Goal: Information Seeking & Learning: Learn about a topic

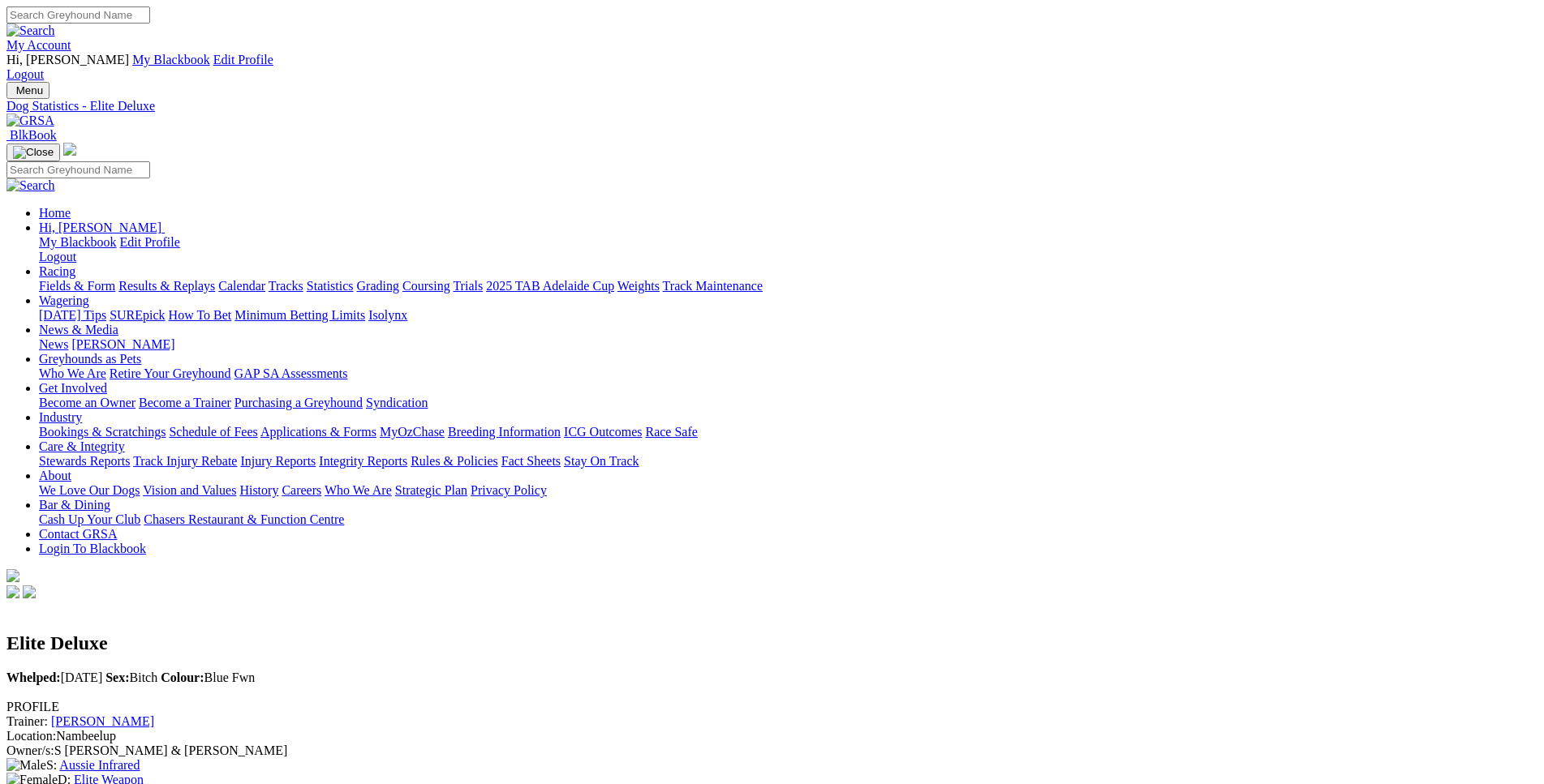
click at [115, 279] on link "Fields & Form" at bounding box center [77, 286] width 76 height 13
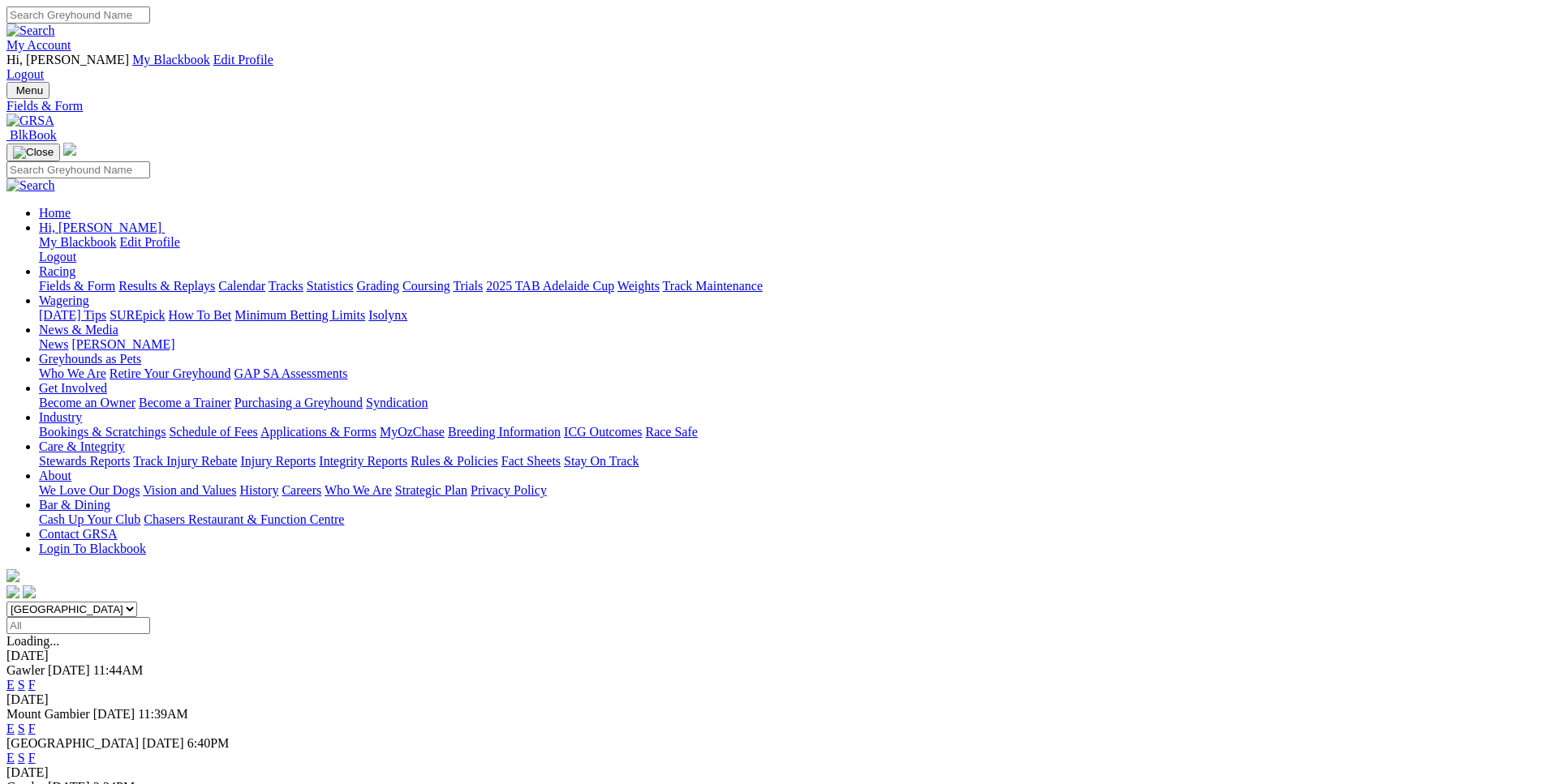
click at [7, 602] on select "[GEOGRAPHIC_DATA] [GEOGRAPHIC_DATA] [GEOGRAPHIC_DATA] [GEOGRAPHIC_DATA] [GEOGRA…" at bounding box center [72, 609] width 130 height 15
select select "WA"
click option "[GEOGRAPHIC_DATA]" at bounding box center [0, 0] width 0 height 0
click at [14, 678] on link "E" at bounding box center [11, 685] width 8 height 13
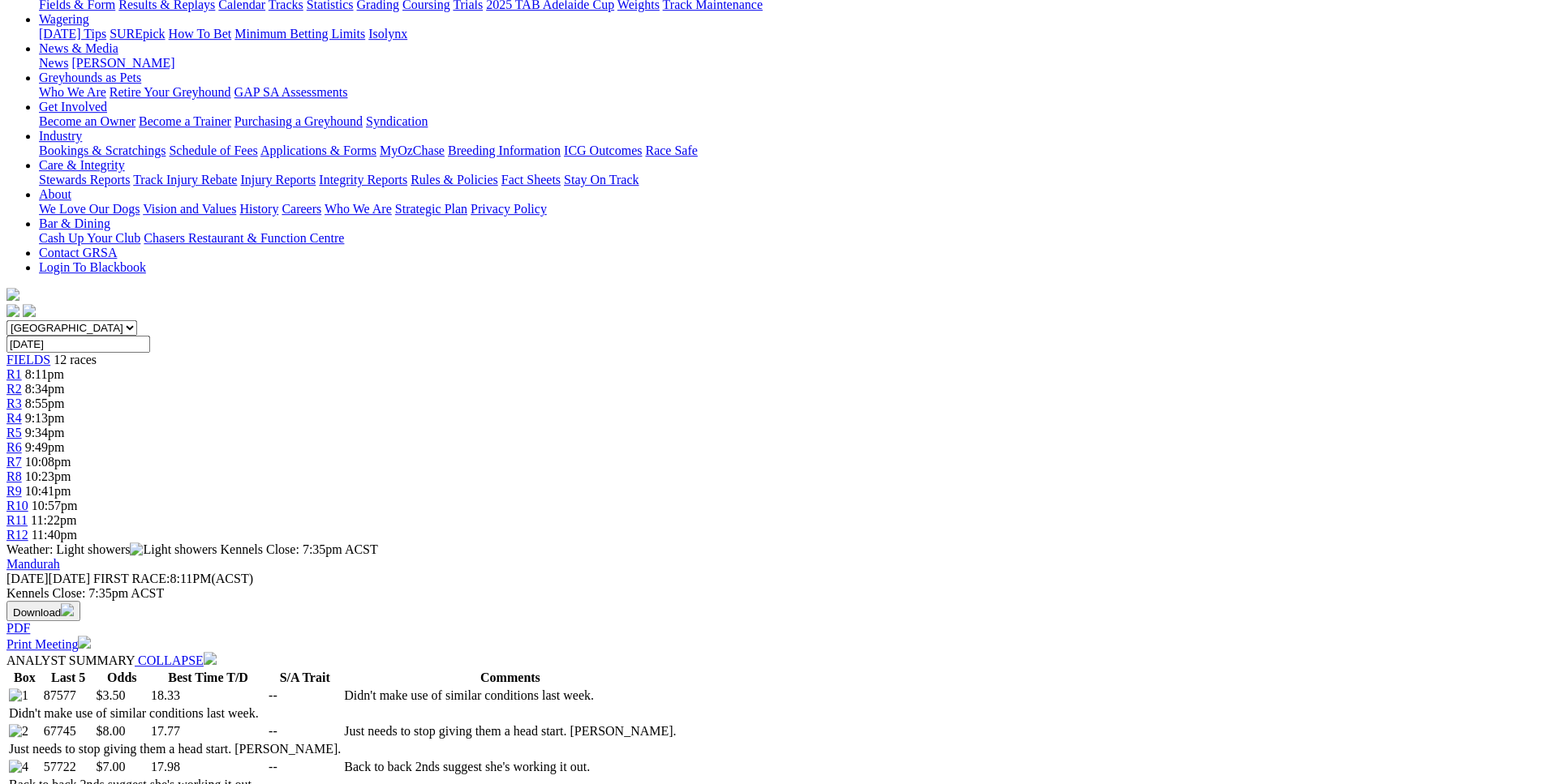
scroll to position [496, 0]
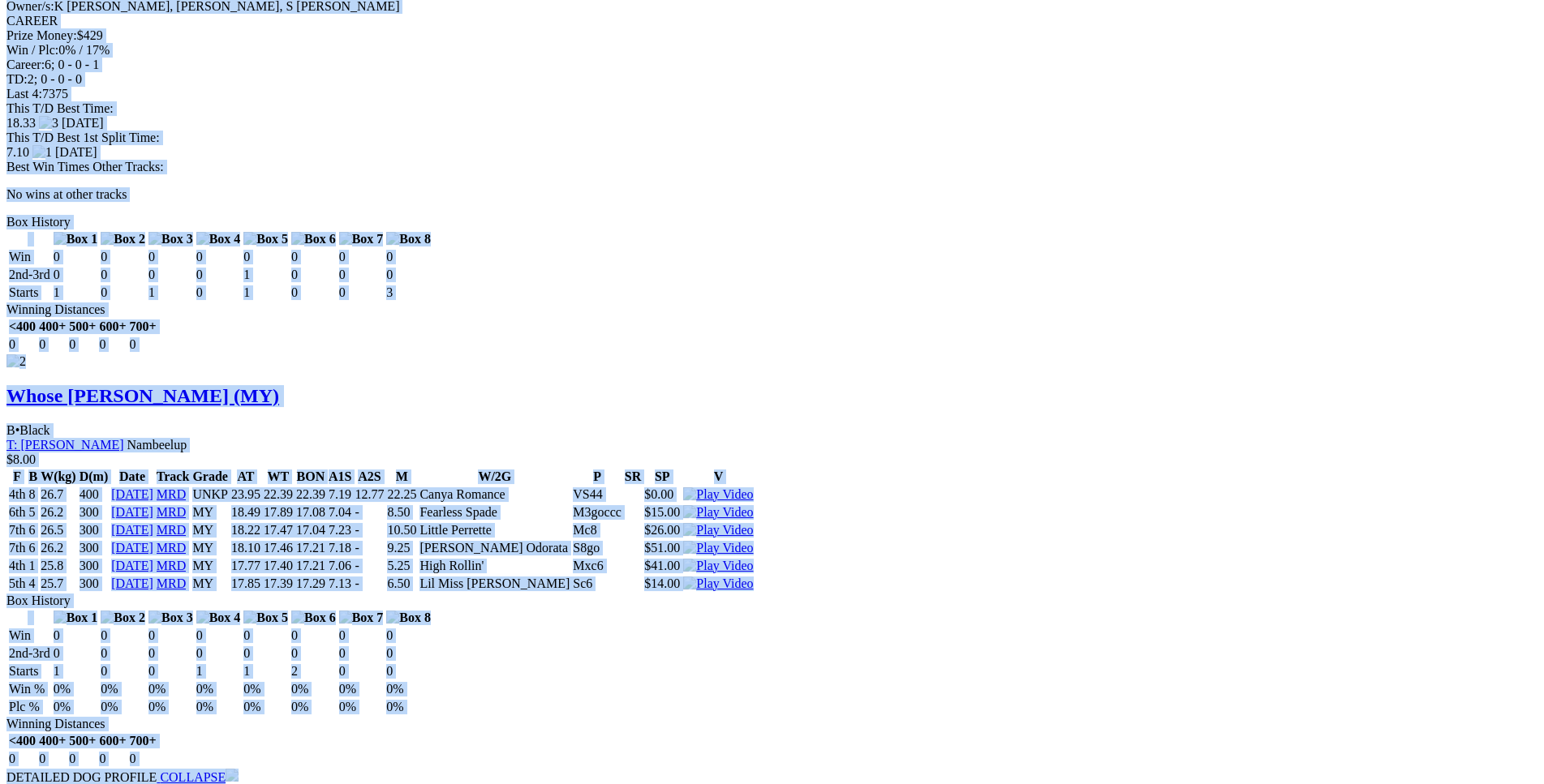
scroll to position [2151, 0]
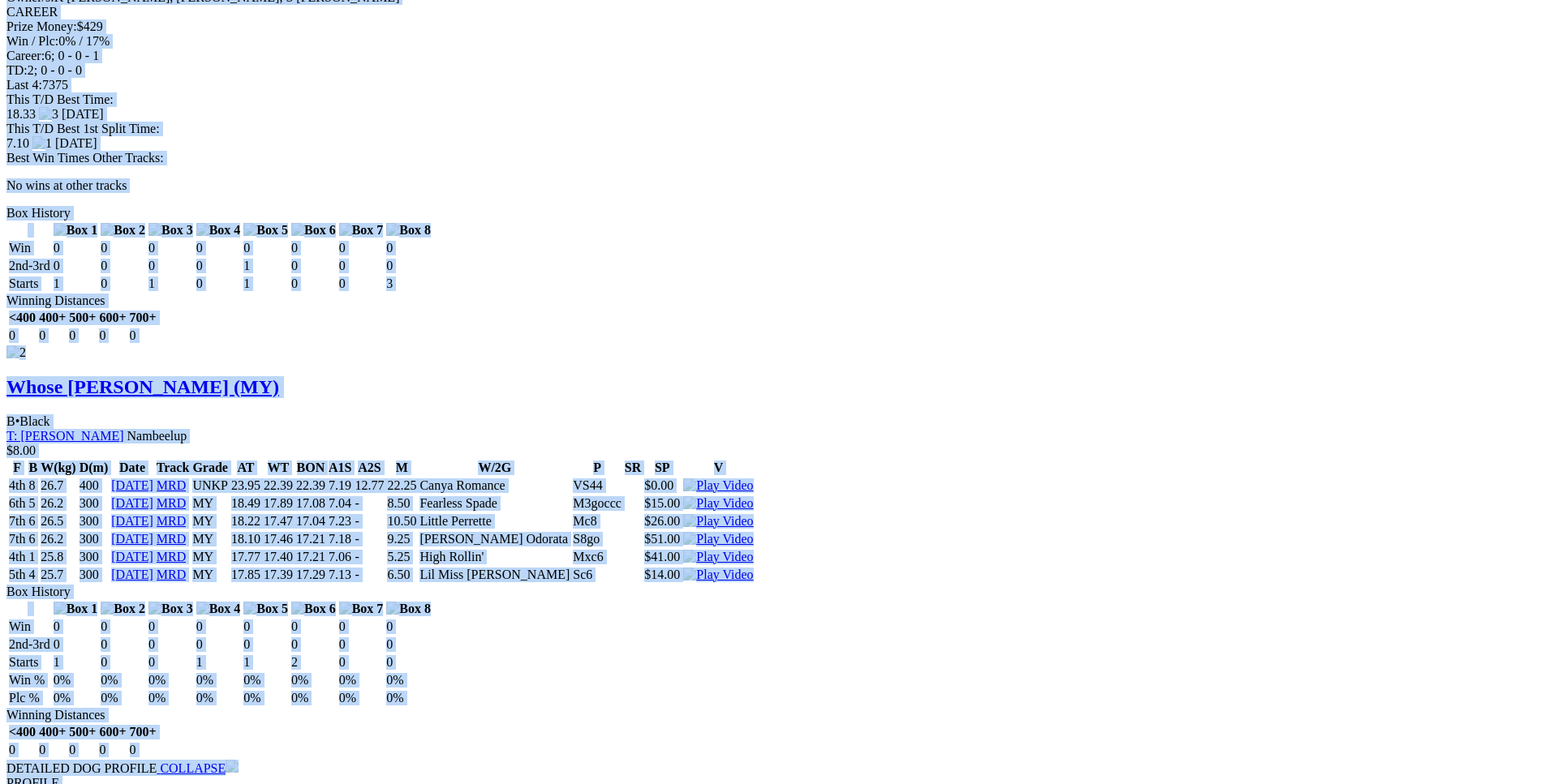
drag, startPoint x: 237, startPoint y: 350, endPoint x: 1285, endPoint y: 336, distance: 1048.1
copy div "Curious Glady (MY) B • Black T: Kylie Mclennan Nambeelup $3.50 F B W(kg) D(m) D…"
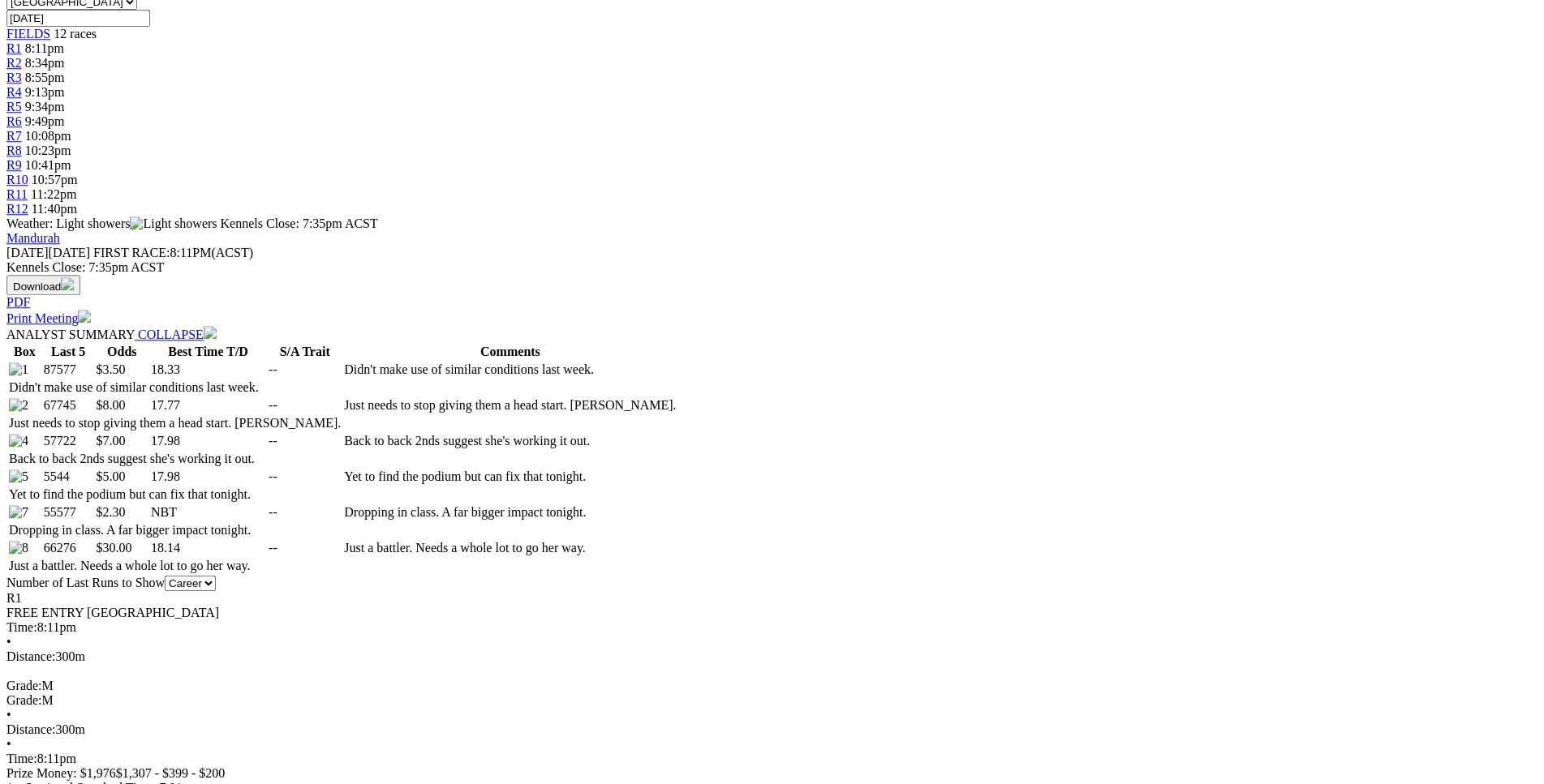
scroll to position [745, 0]
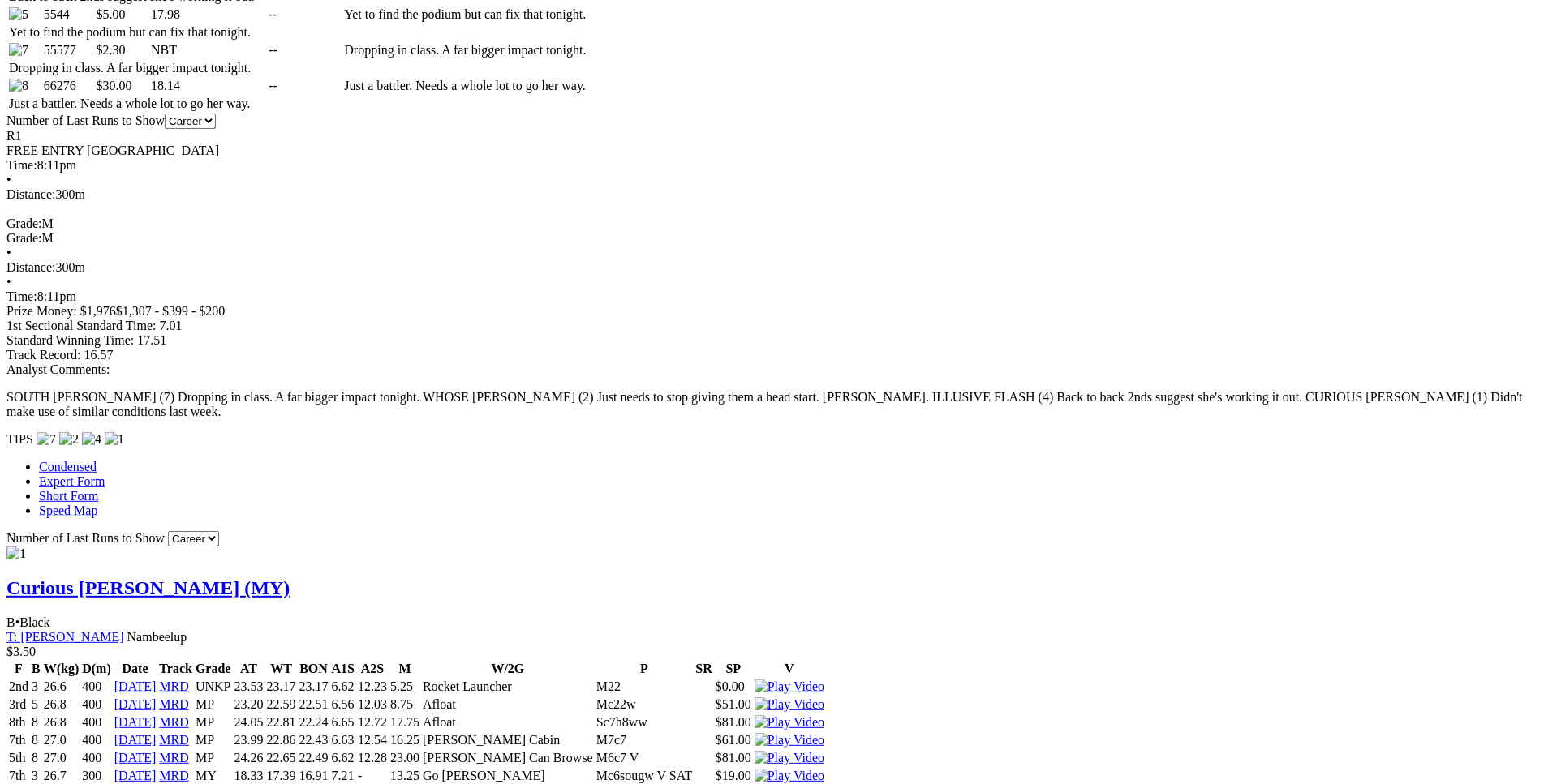
scroll to position [1071, 0]
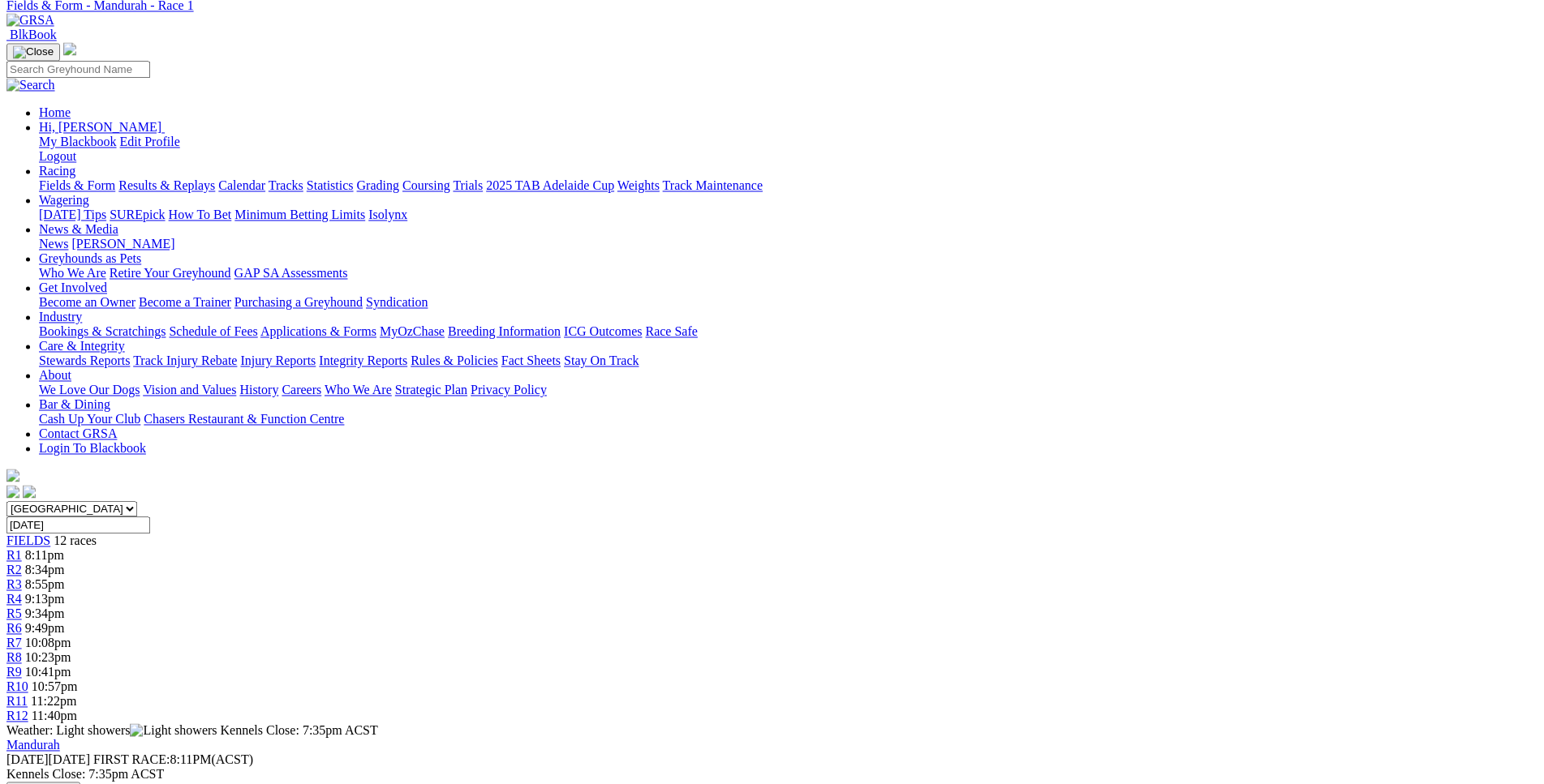
scroll to position [0, 0]
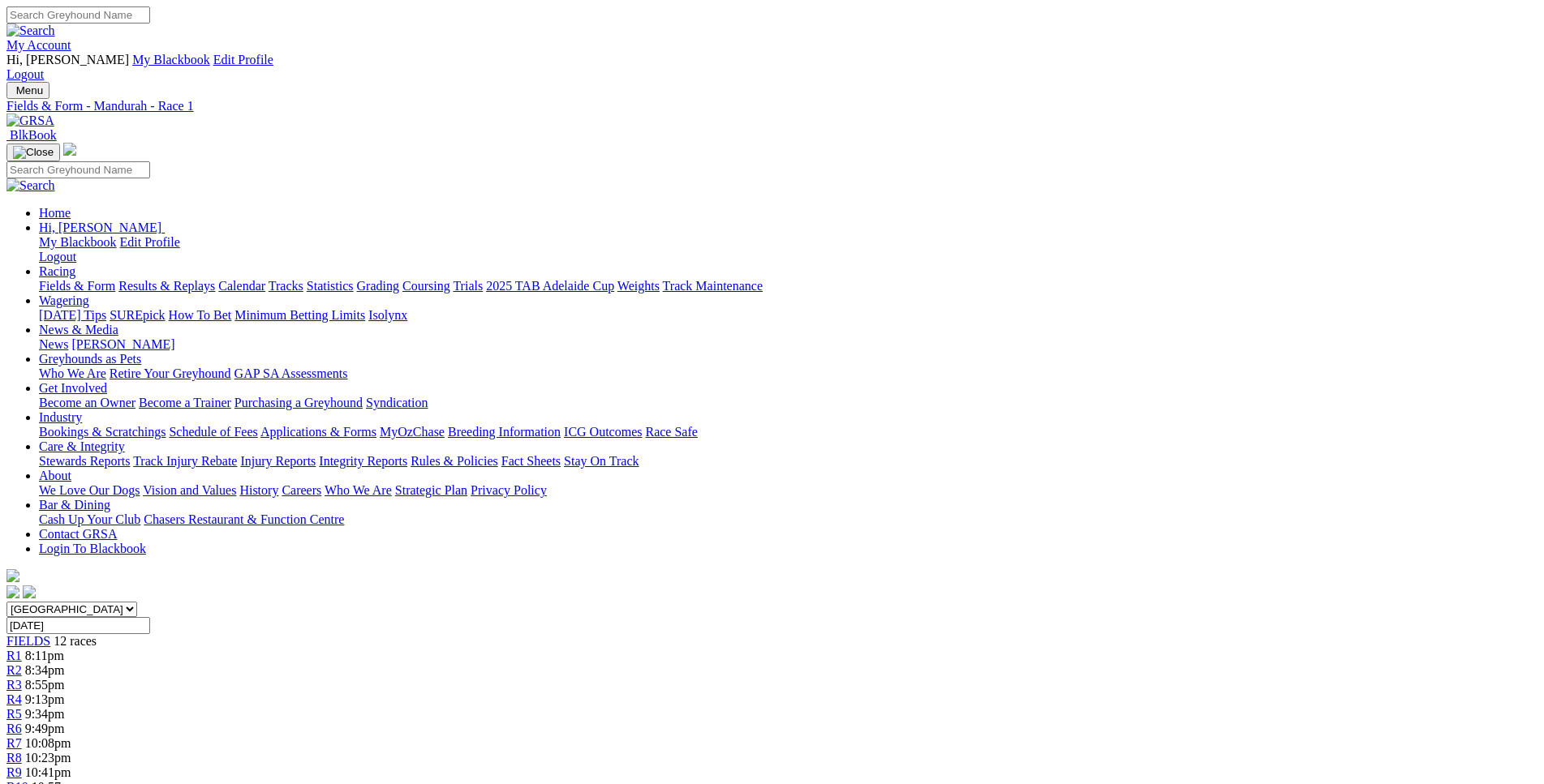
click at [65, 664] on span "8:34pm" at bounding box center [45, 670] width 40 height 13
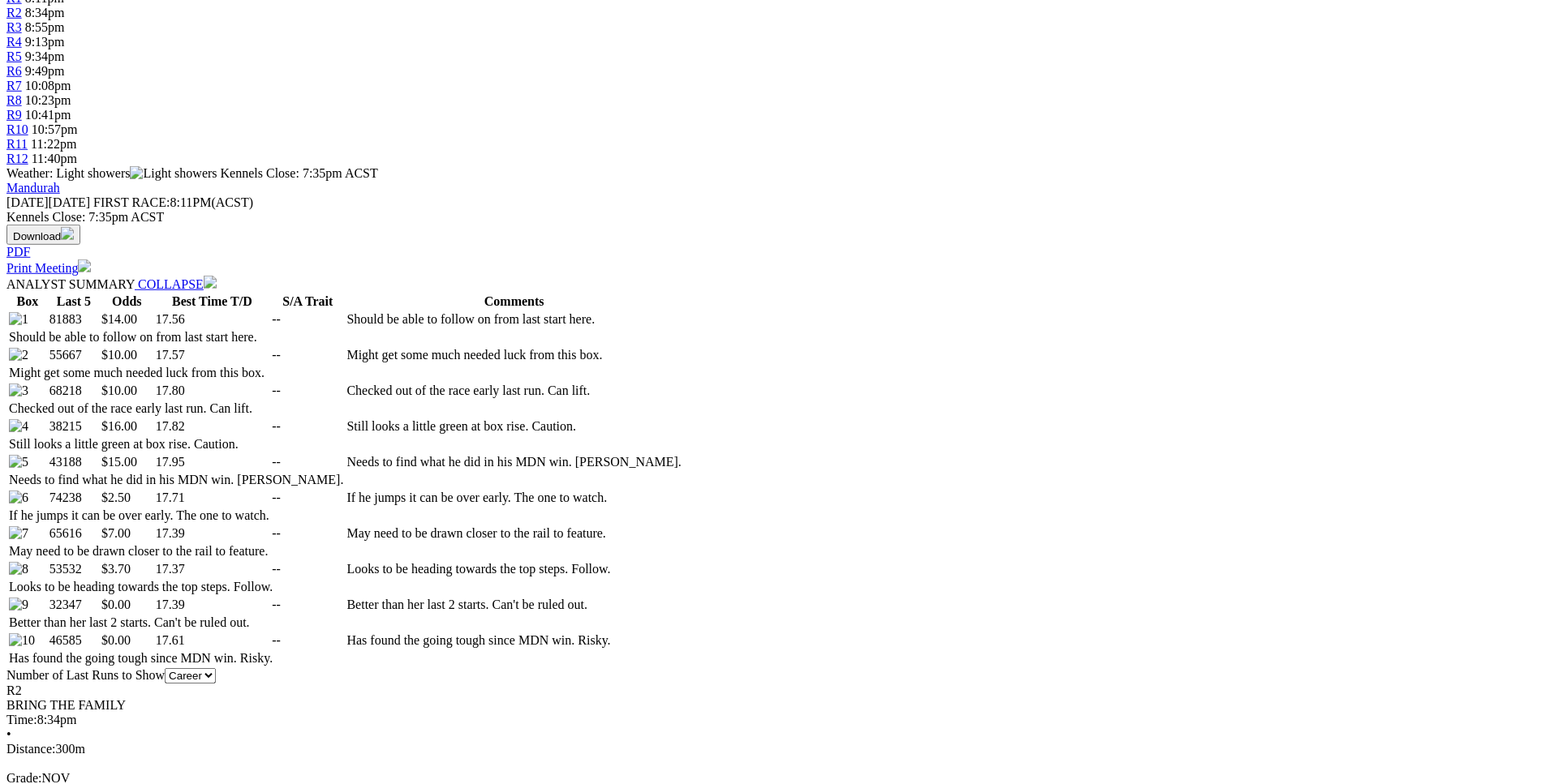
scroll to position [660, 0]
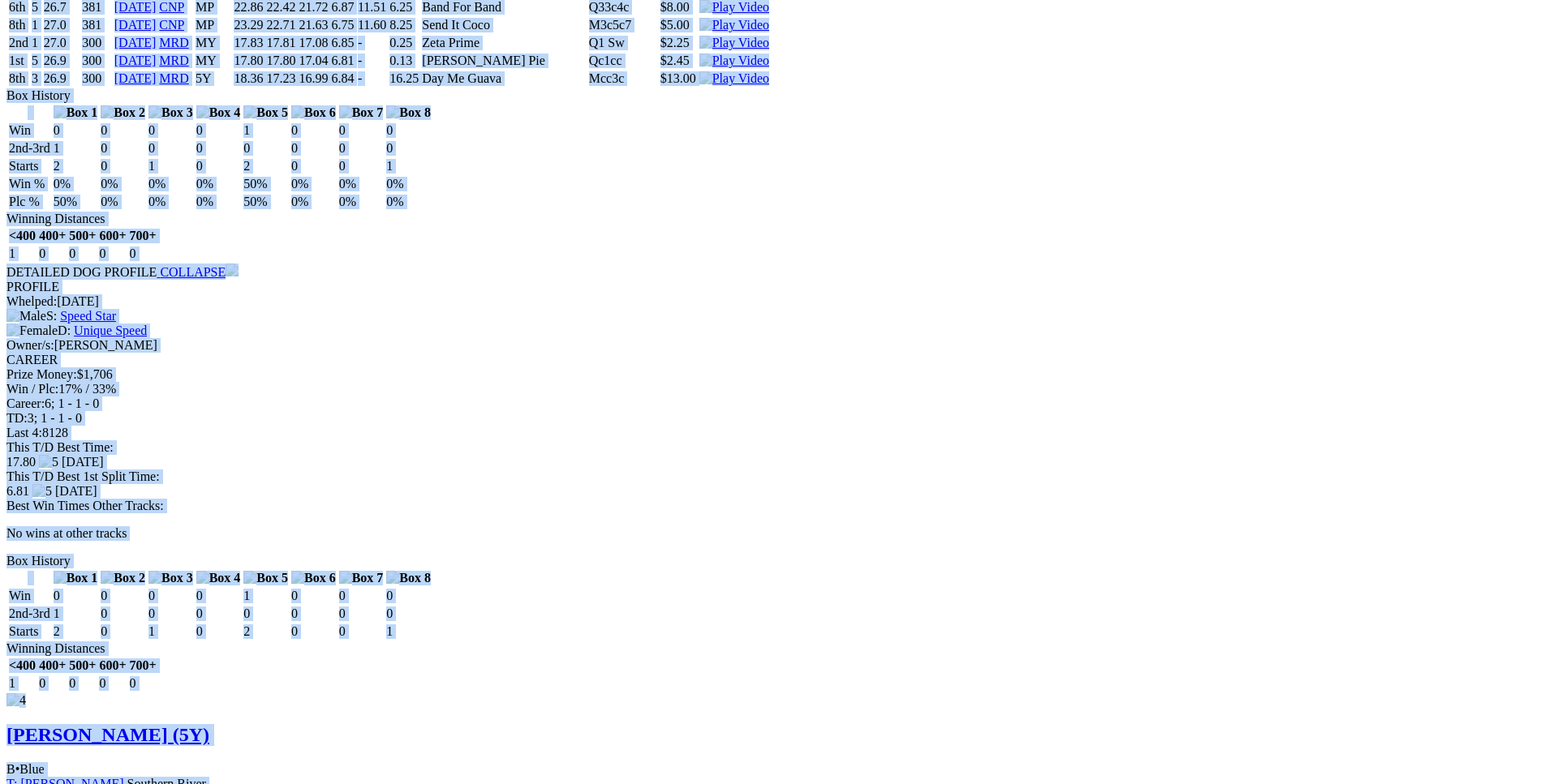
scroll to position [3887, 0]
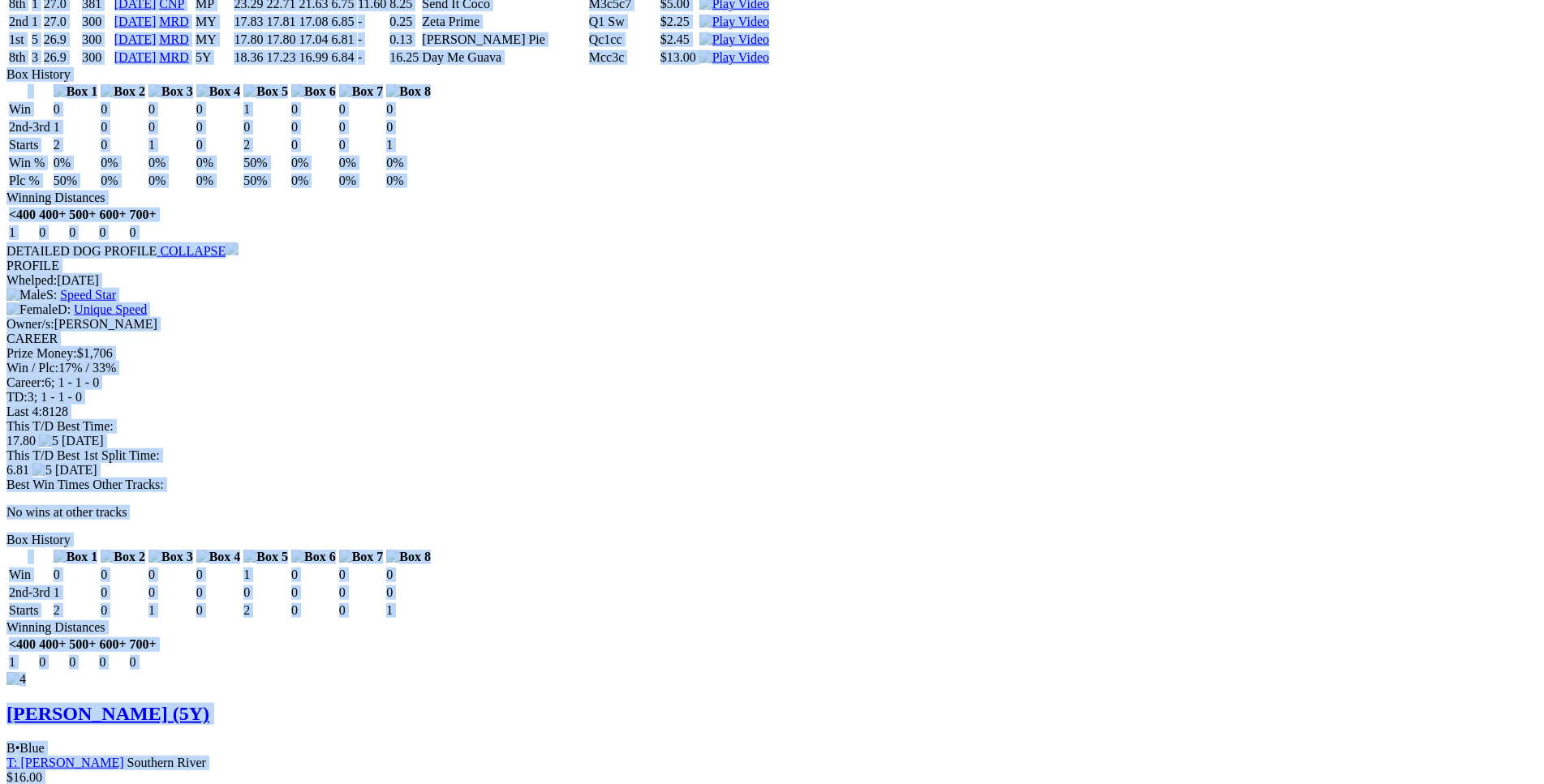
drag, startPoint x: 237, startPoint y: 302, endPoint x: 1279, endPoint y: 366, distance: 1044.0
copy div "Mum's A Hoot (5Y) B • Black T: [PERSON_NAME] Southern River $14.00 F B W(kg) D(…"
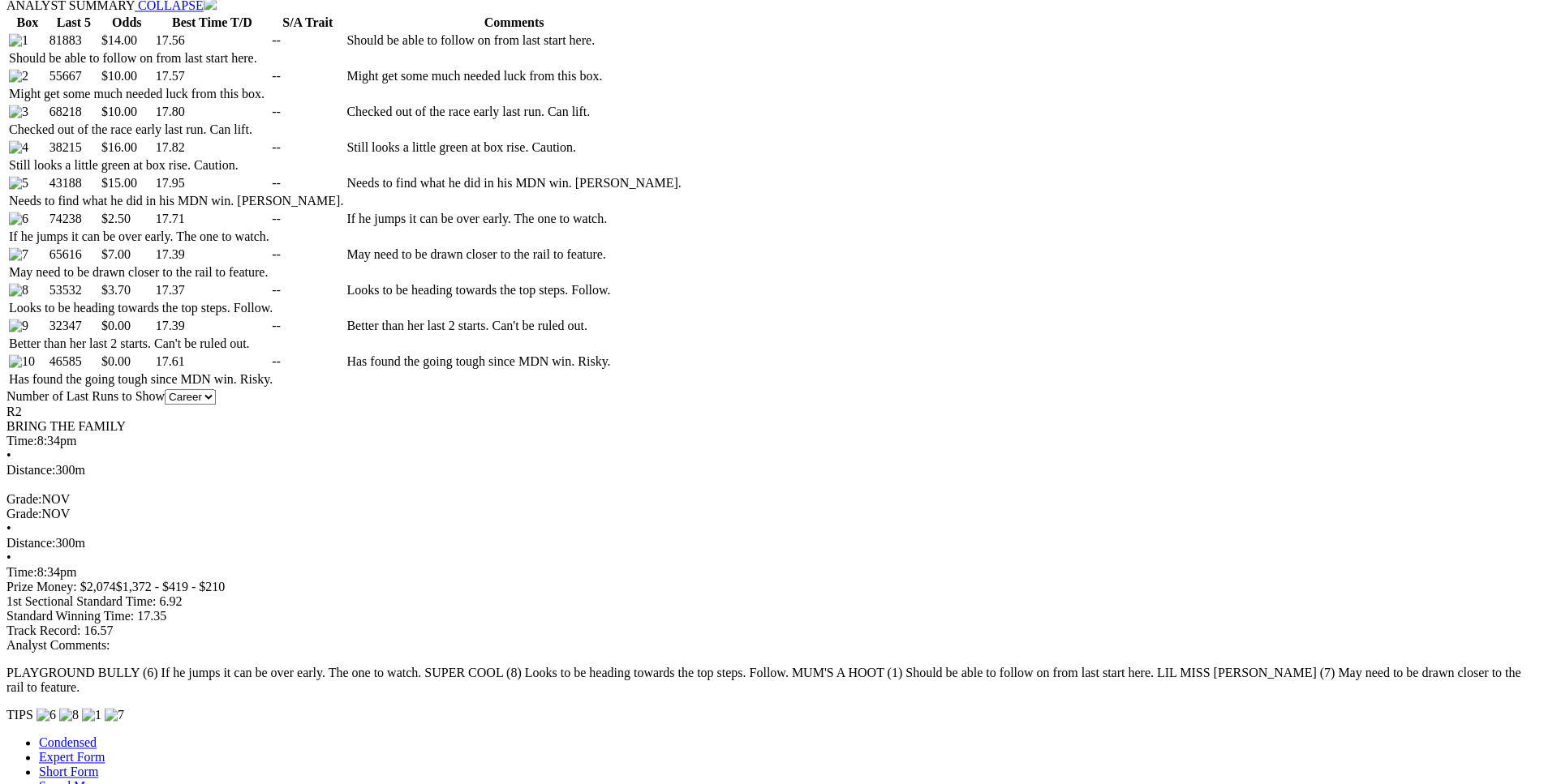
scroll to position [992, 0]
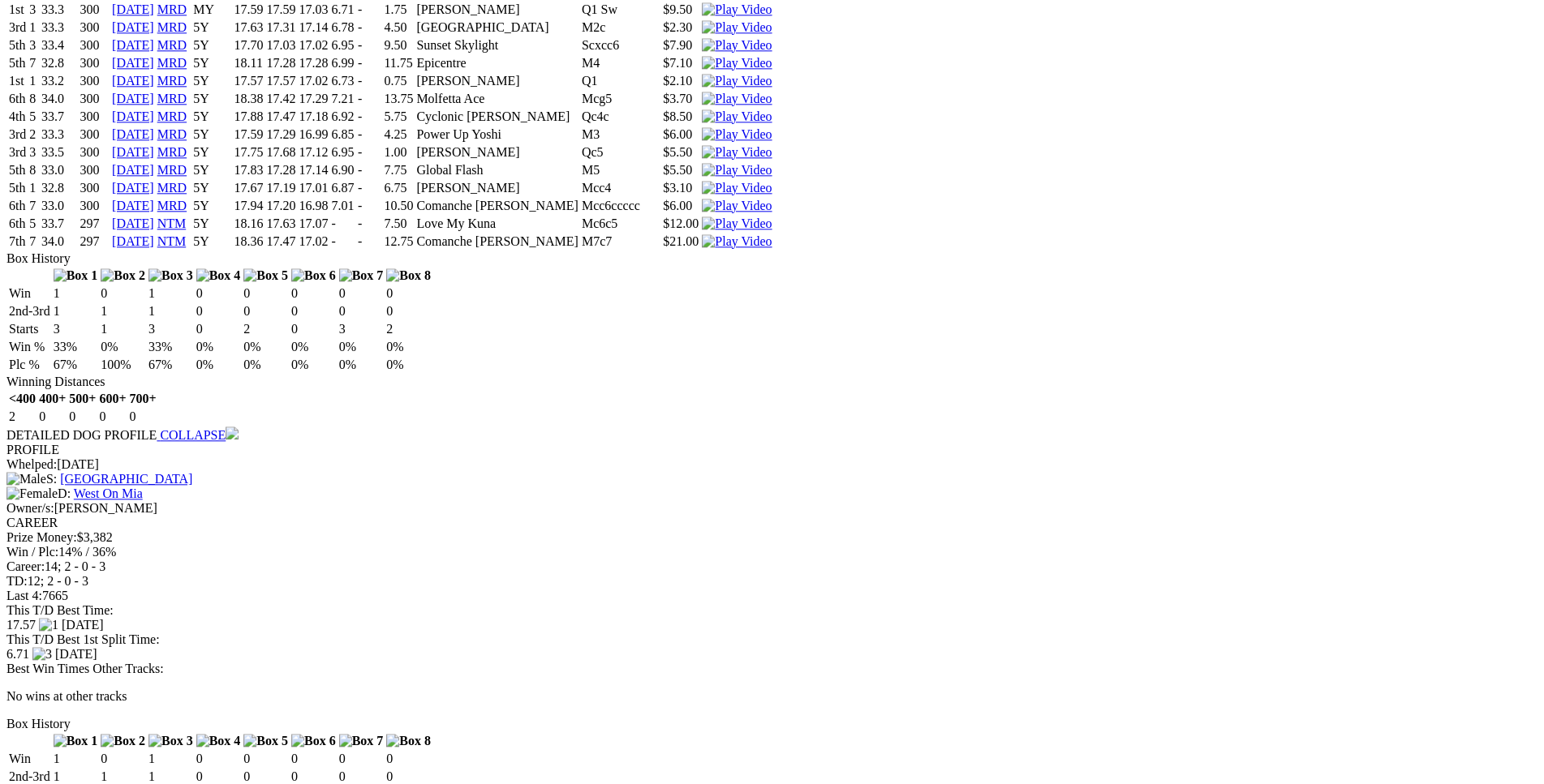
scroll to position [3021, 0]
